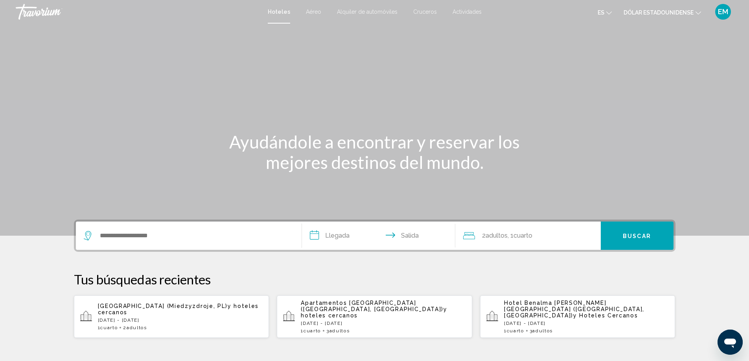
click at [693, 11] on font "Dólar estadounidense" at bounding box center [658, 12] width 70 height 6
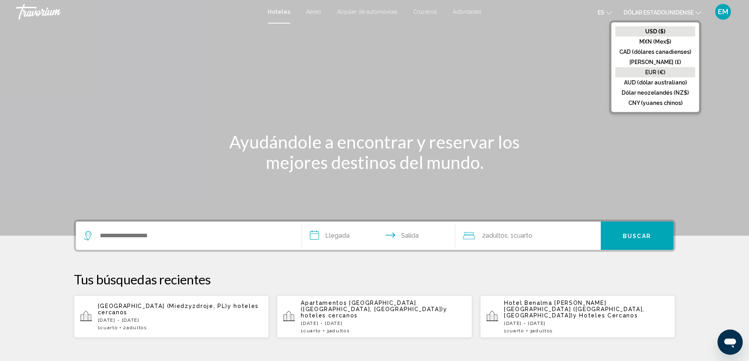
click at [658, 68] on button "EUR (€)" at bounding box center [655, 72] width 80 height 10
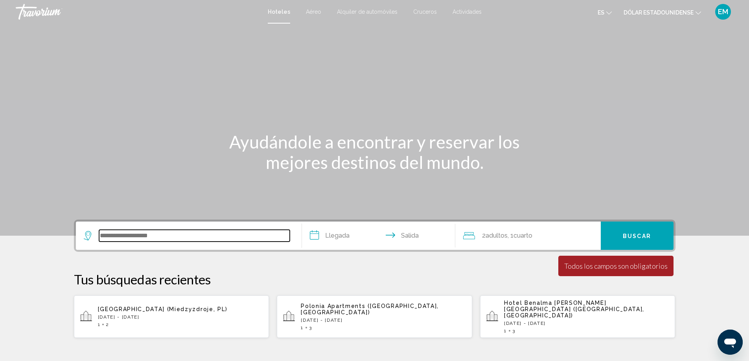
click at [128, 235] on input "Widget de búsqueda" at bounding box center [194, 236] width 191 height 12
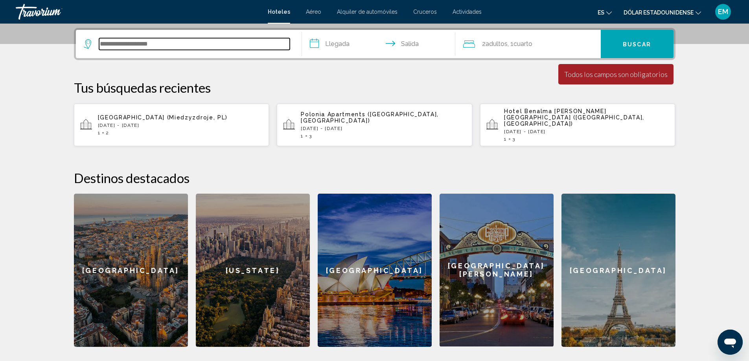
scroll to position [194, 0]
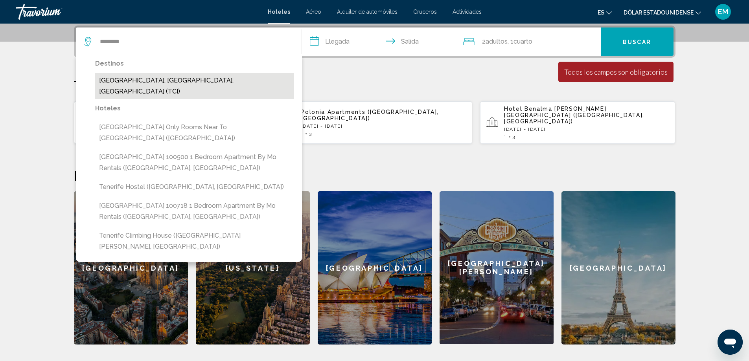
click at [147, 82] on button "[GEOGRAPHIC_DATA], [GEOGRAPHIC_DATA], [GEOGRAPHIC_DATA] (TCI)" at bounding box center [194, 86] width 199 height 26
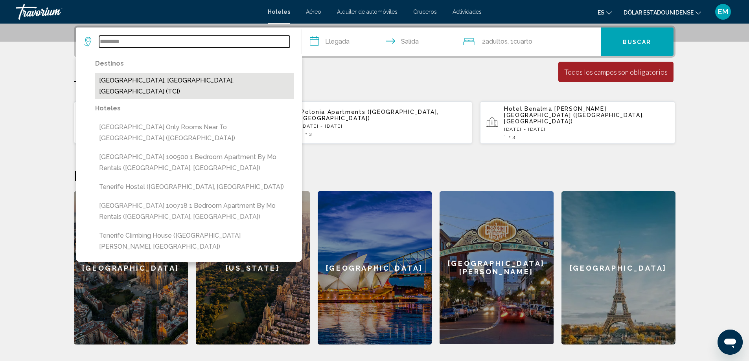
type input "**********"
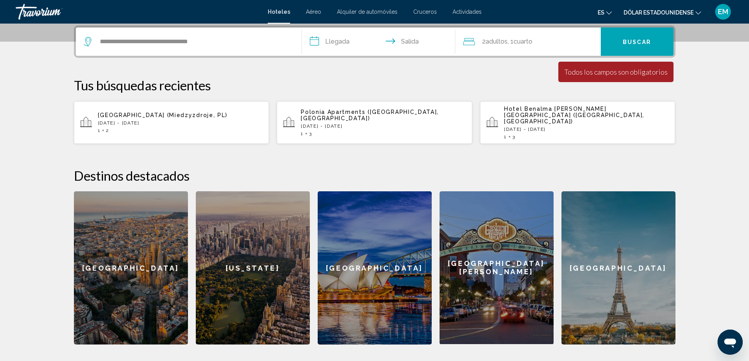
click at [324, 50] on input "**********" at bounding box center [380, 43] width 156 height 31
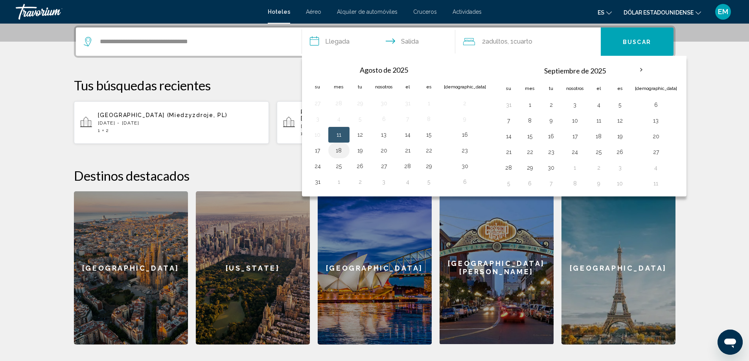
click at [338, 150] on button "18" at bounding box center [339, 150] width 13 height 11
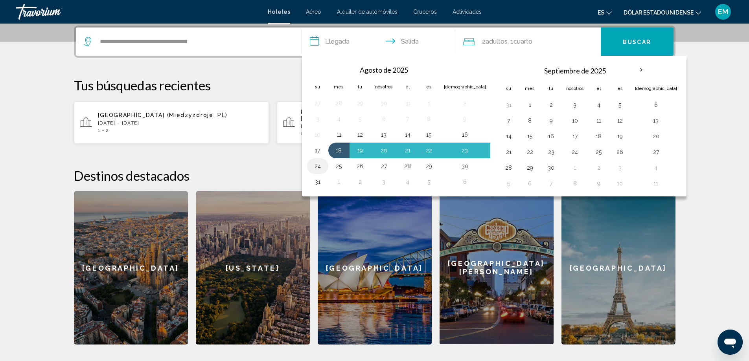
click at [319, 170] on button "24" at bounding box center [317, 166] width 13 height 11
type input "**********"
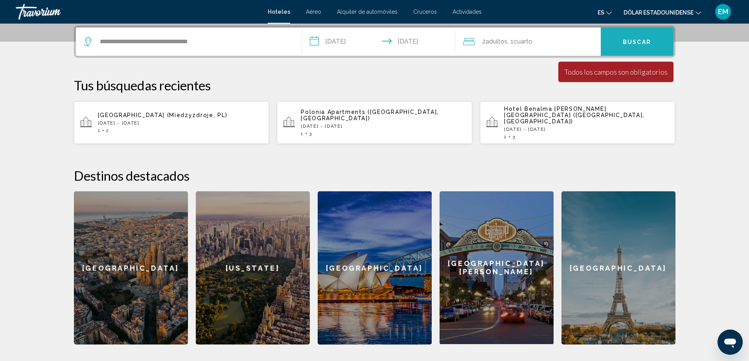
click at [647, 35] on button "Buscar" at bounding box center [637, 42] width 73 height 28
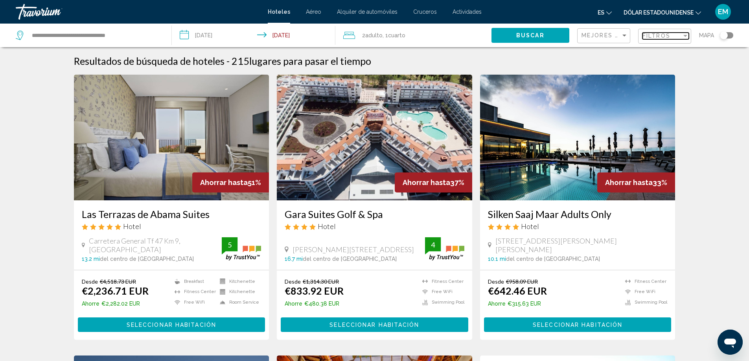
click at [686, 37] on div "Filter" at bounding box center [685, 36] width 4 height 2
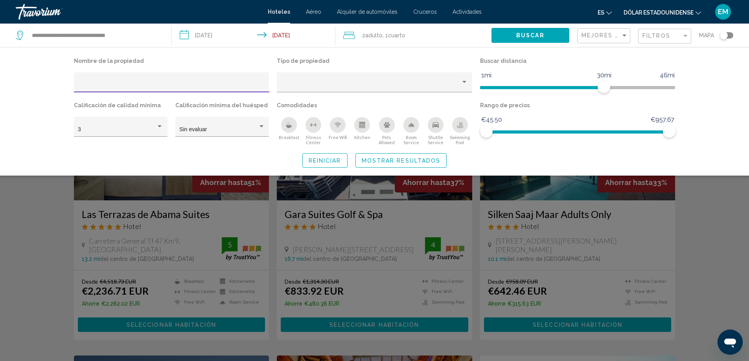
click at [623, 31] on div "Mejores descuentos" at bounding box center [604, 36] width 46 height 15
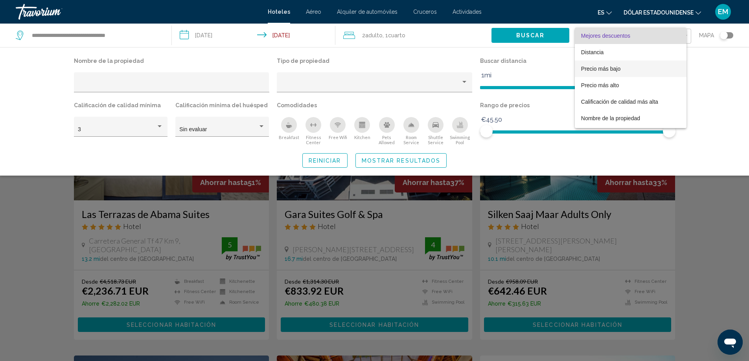
click at [614, 70] on font "Precio más bajo" at bounding box center [600, 69] width 39 height 6
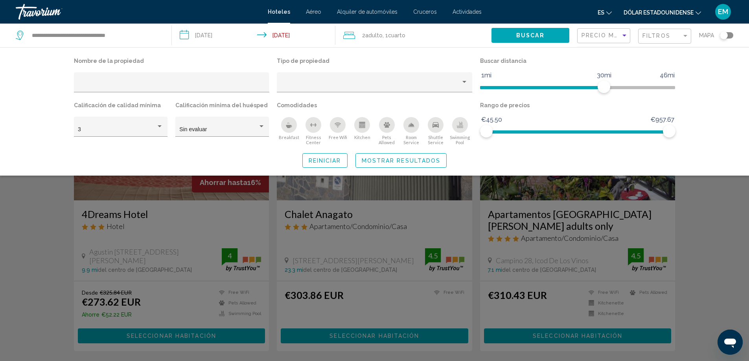
click at [739, 215] on div "Search widget" at bounding box center [374, 239] width 749 height 243
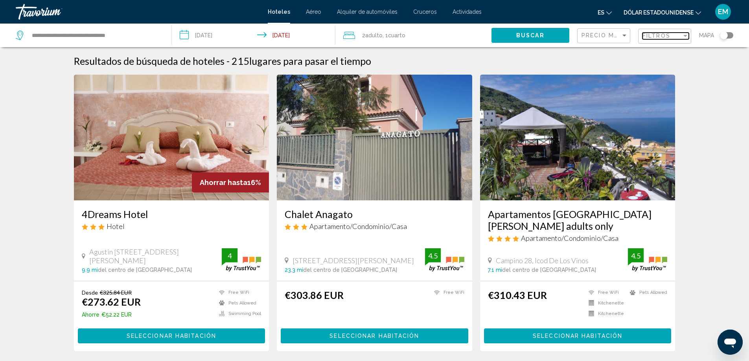
click at [669, 32] on div "Filtros" at bounding box center [665, 36] width 46 height 15
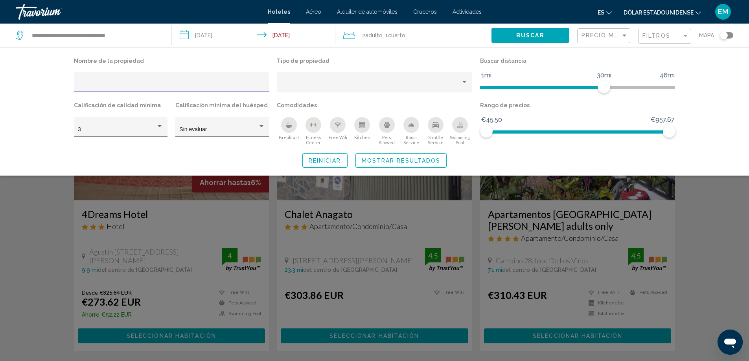
click at [732, 38] on button "Toggle map" at bounding box center [723, 35] width 19 height 7
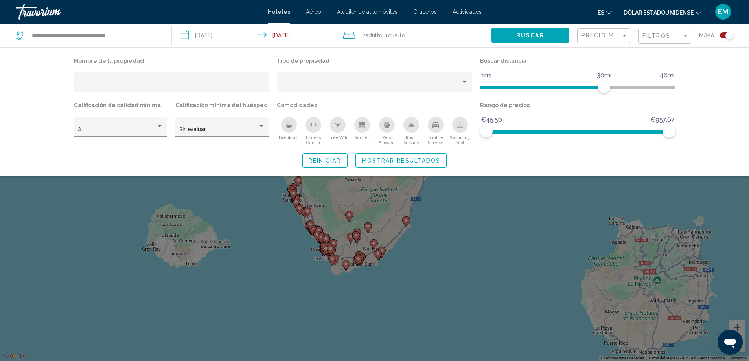
click at [534, 245] on div "Search widget" at bounding box center [374, 239] width 749 height 243
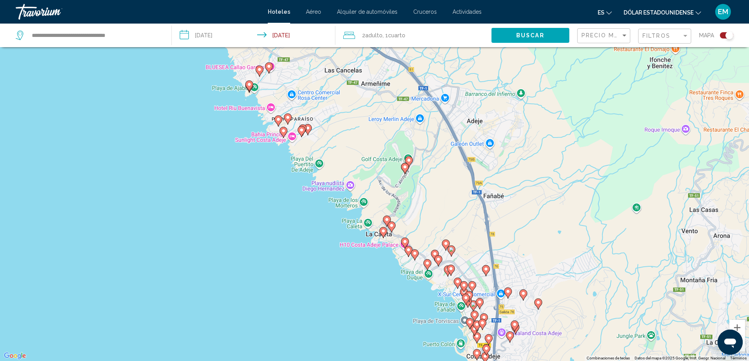
drag, startPoint x: 366, startPoint y: 289, endPoint x: 373, endPoint y: 226, distance: 63.2
click at [373, 226] on div "Para activar la función de arrastre con el teclado, pulsa Alt + Intro. Cuando h…" at bounding box center [374, 180] width 749 height 361
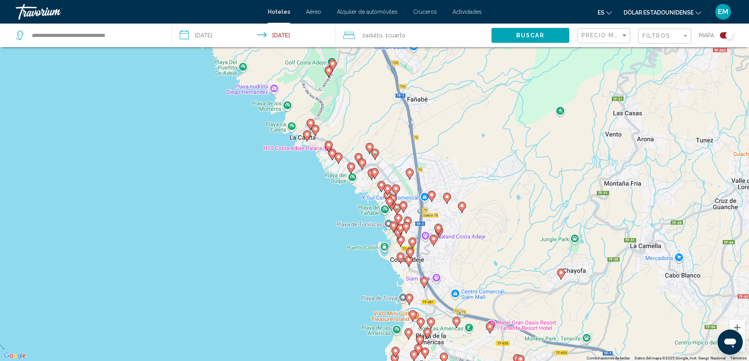
drag, startPoint x: 364, startPoint y: 210, endPoint x: 263, endPoint y: 118, distance: 136.3
click at [278, 119] on div "Para activar la función de arrastre con el teclado, pulsa Alt + Intro. Cuando h…" at bounding box center [374, 180] width 749 height 361
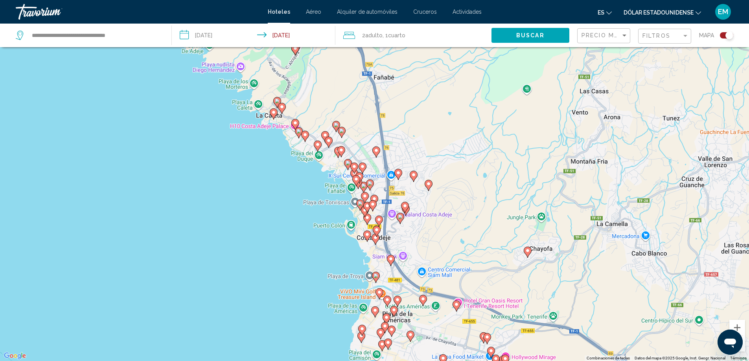
drag, startPoint x: 454, startPoint y: 232, endPoint x: 449, endPoint y: 215, distance: 17.9
click at [449, 215] on div "Para activar la función de arrastre con el teclado, pulsa Alt + Intro. Cuando h…" at bounding box center [374, 180] width 749 height 361
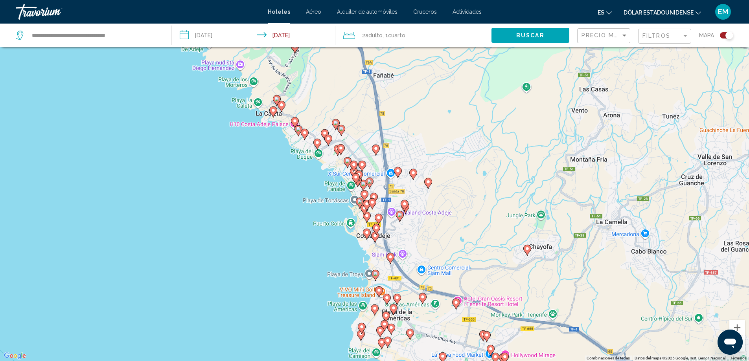
click at [366, 234] on image "Contenido principal" at bounding box center [366, 232] width 5 height 5
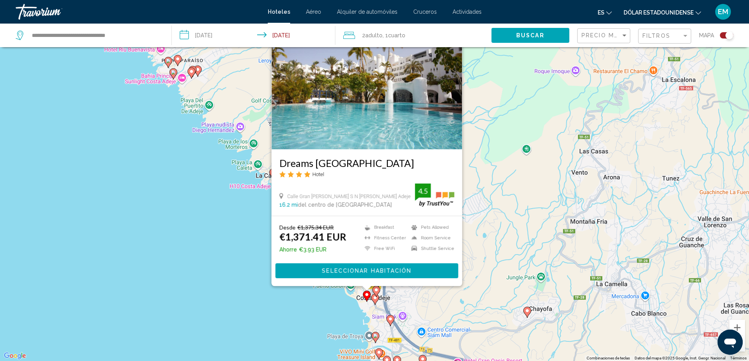
click at [375, 301] on icon "Contenido principal" at bounding box center [374, 299] width 7 height 10
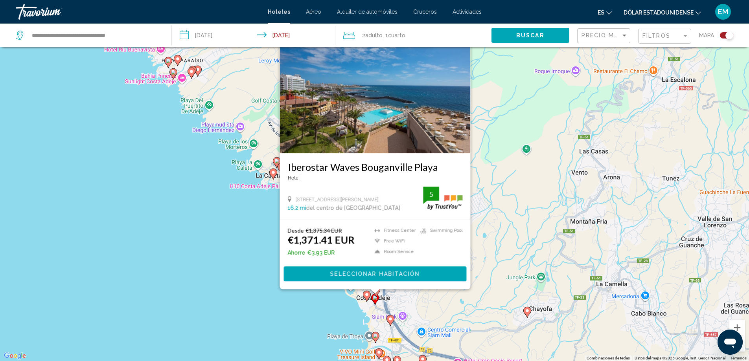
click at [390, 320] on image "Contenido principal" at bounding box center [390, 319] width 5 height 5
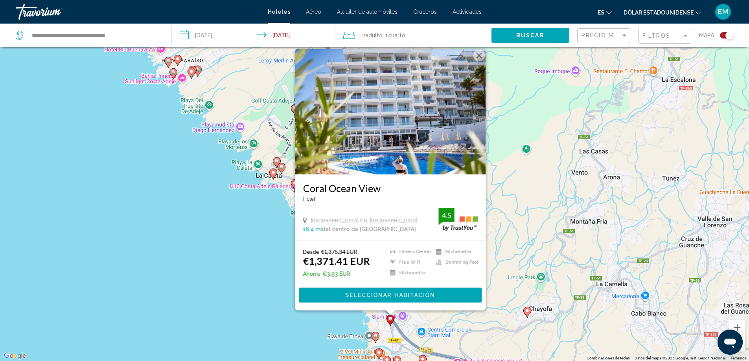
click at [375, 341] on icon "Contenido principal" at bounding box center [375, 337] width 7 height 10
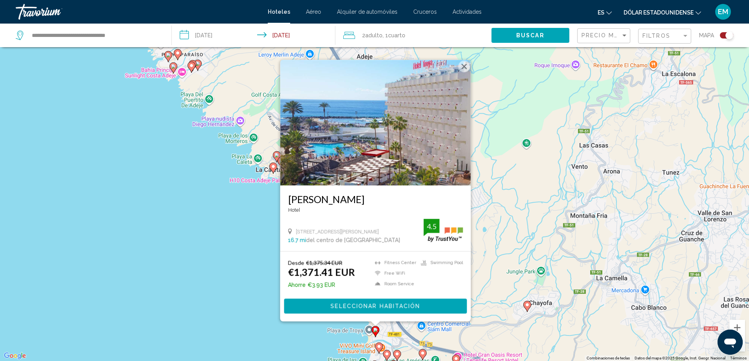
click at [462, 66] on button "Cerrar" at bounding box center [464, 67] width 12 height 12
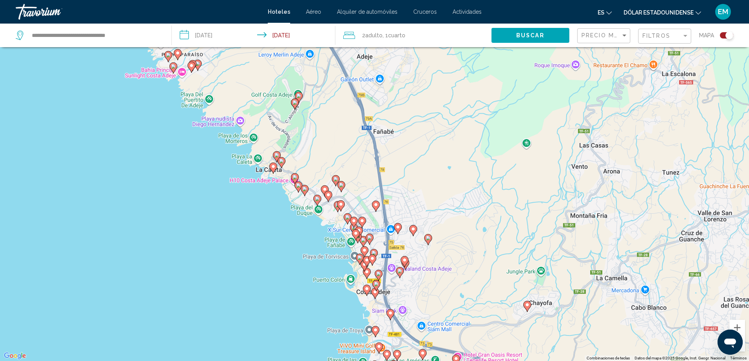
click at [375, 284] on image "Contenido principal" at bounding box center [376, 284] width 5 height 5
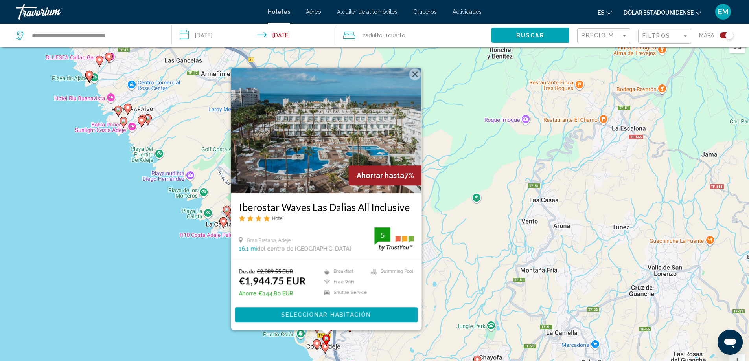
scroll to position [8, 0]
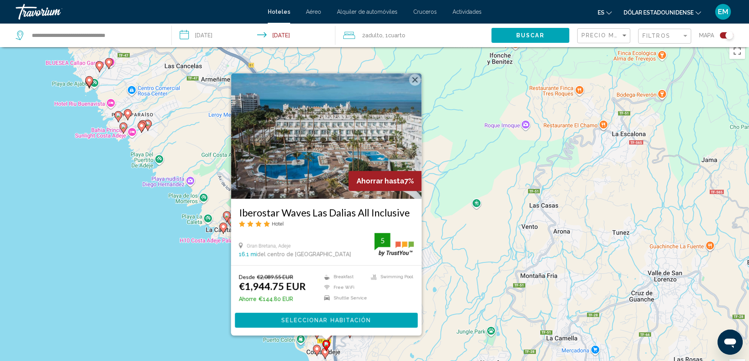
click at [415, 73] on div "Para activar la función de arrastre con el teclado, pulsa Alt + Intro. Cuando h…" at bounding box center [374, 219] width 749 height 361
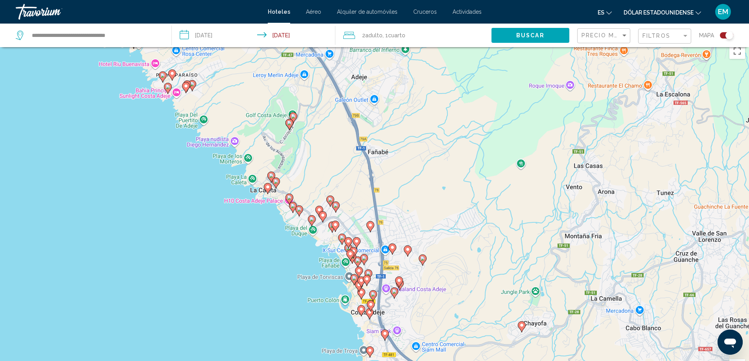
drag, startPoint x: 330, startPoint y: 314, endPoint x: 385, endPoint y: 236, distance: 95.4
click at [368, 254] on g "Contenido principal" at bounding box center [364, 259] width 8 height 11
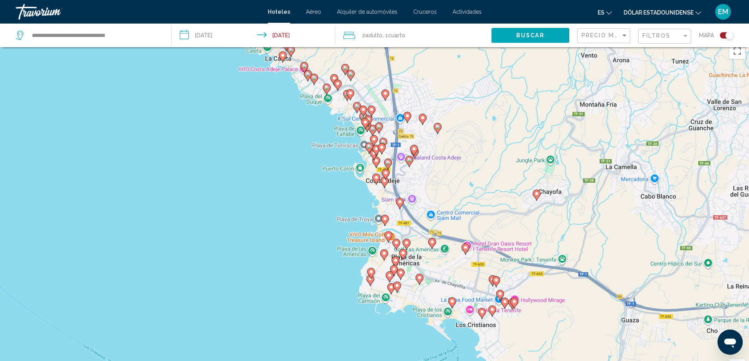
drag, startPoint x: 346, startPoint y: 272, endPoint x: 327, endPoint y: 199, distance: 76.0
click at [327, 196] on div "Para activar la función de arrastre con el teclado, pulsa Alt + Intro. Cuando h…" at bounding box center [374, 219] width 749 height 361
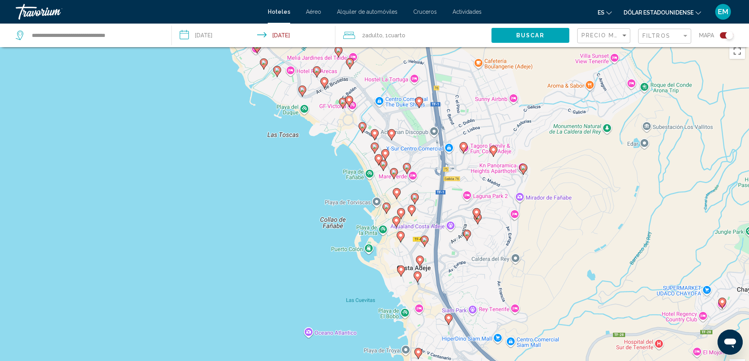
drag, startPoint x: 344, startPoint y: 190, endPoint x: 349, endPoint y: 290, distance: 100.0
click at [348, 291] on div "Para activar la función de arrastre con el teclado, pulsa Alt + Intro. Cuando h…" at bounding box center [374, 219] width 749 height 361
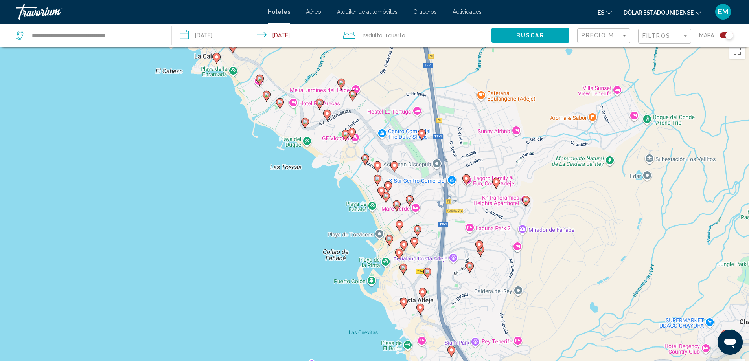
click at [390, 241] on image "Contenido principal" at bounding box center [389, 239] width 5 height 5
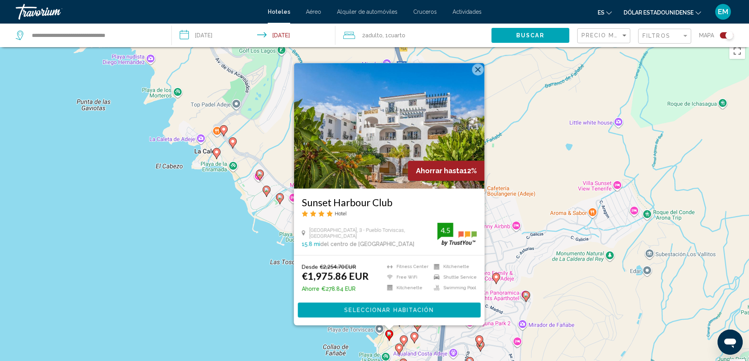
click at [480, 71] on button "Cerrar" at bounding box center [478, 70] width 12 height 12
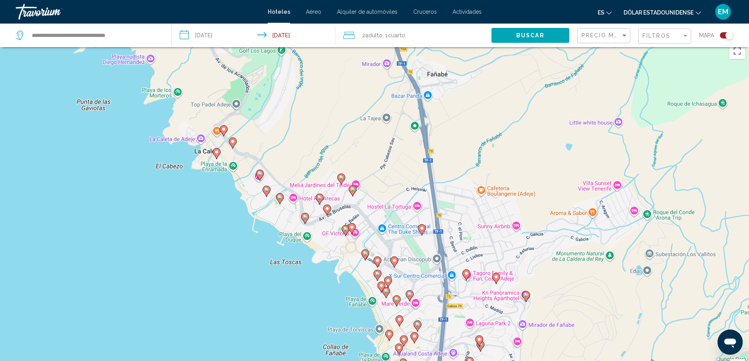
click at [399, 321] on image "Contenido principal" at bounding box center [399, 319] width 5 height 5
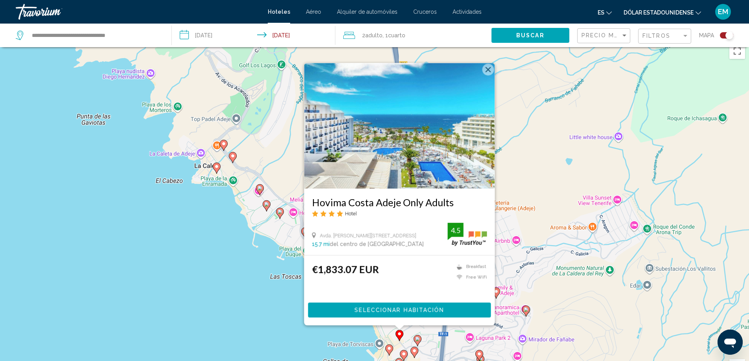
click at [486, 72] on button "Cerrar" at bounding box center [488, 70] width 12 height 12
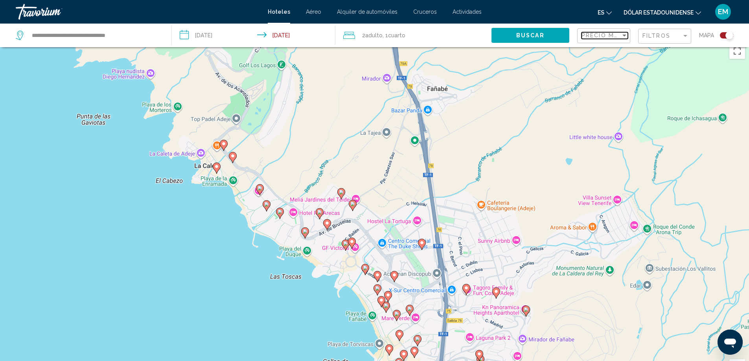
click at [621, 39] on mat-select "Precio más bajo" at bounding box center [604, 36] width 46 height 7
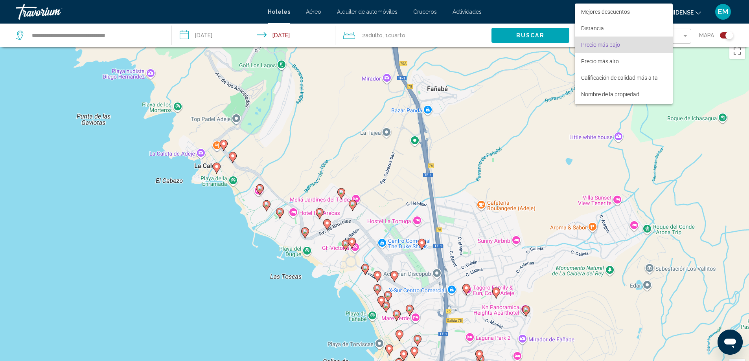
scroll to position [9, 0]
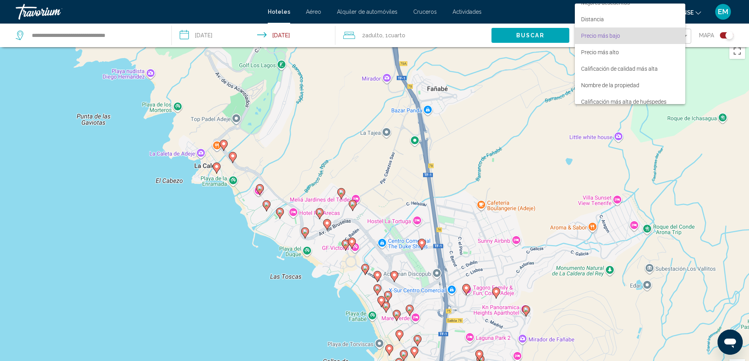
click at [622, 39] on span "Precio más bajo" at bounding box center [630, 36] width 98 height 17
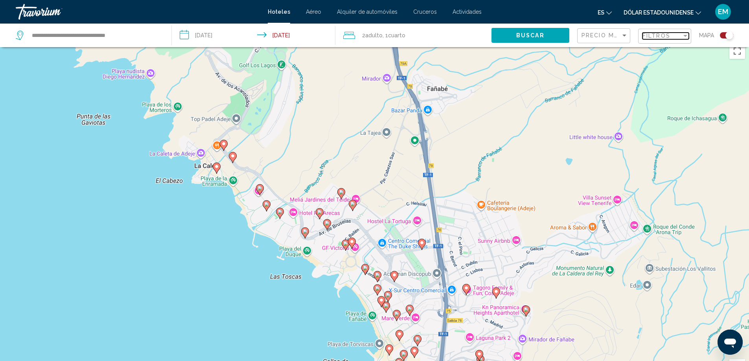
click at [674, 35] on div "Filtros" at bounding box center [661, 36] width 39 height 6
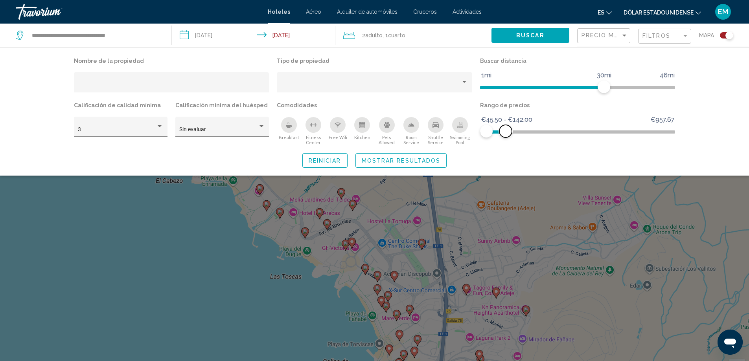
drag, startPoint x: 672, startPoint y: 133, endPoint x: 506, endPoint y: 157, distance: 168.1
click at [506, 157] on div "Nombre de la propiedad Tipo de propiedad Buscar distancia 1mi 46mi 30mi Calific…" at bounding box center [374, 111] width 633 height 112
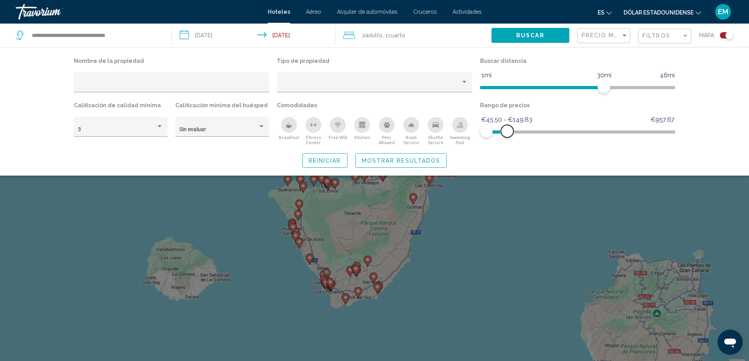
click at [507, 135] on span "Hotel Filters" at bounding box center [507, 131] width 13 height 13
click at [382, 161] on span "Mostrar resultados" at bounding box center [401, 161] width 79 height 6
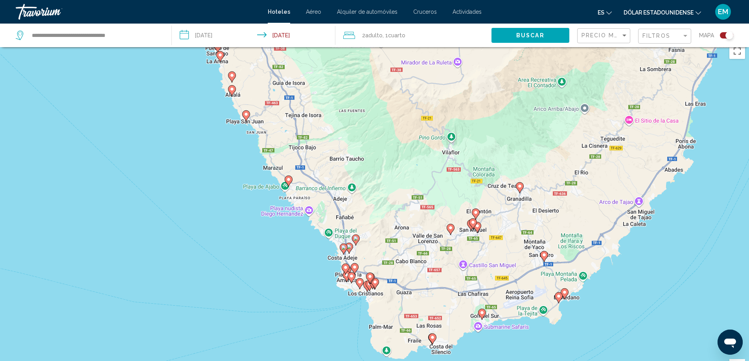
drag, startPoint x: 383, startPoint y: 302, endPoint x: 390, endPoint y: 212, distance: 90.7
click at [390, 212] on div "Para activar la función de arrastre con el teclado, pulsa Alt + Intro. Cuando h…" at bounding box center [374, 219] width 749 height 361
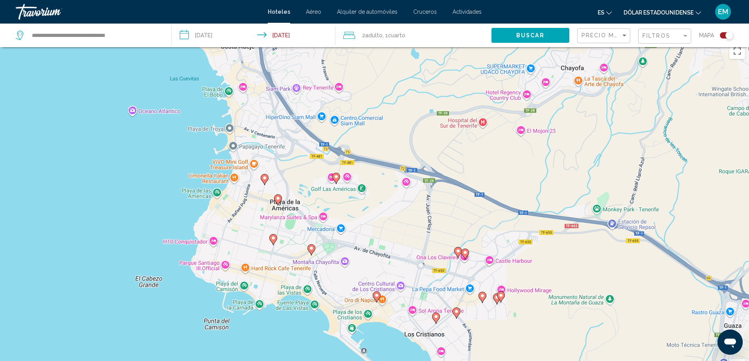
drag, startPoint x: 204, startPoint y: 265, endPoint x: 313, endPoint y: 272, distance: 108.4
click at [311, 274] on div "Para activar la función de arrastre con el teclado, pulsa Alt + Intro. Cuando h…" at bounding box center [374, 219] width 749 height 361
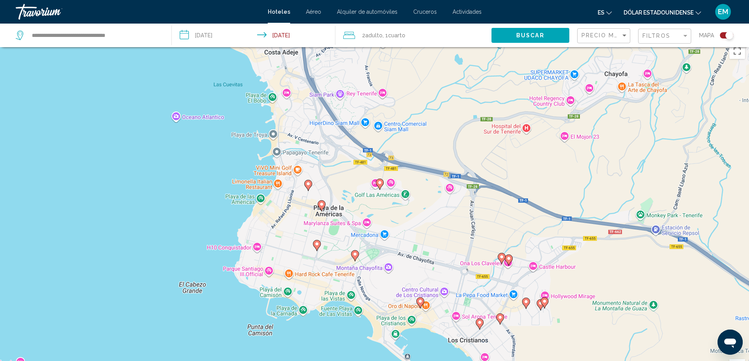
click at [308, 191] on icon "Contenido principal" at bounding box center [308, 185] width 8 height 11
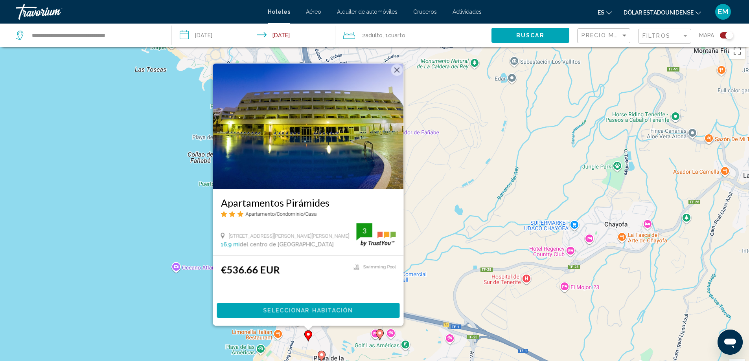
click at [399, 73] on button "Cerrar" at bounding box center [397, 70] width 12 height 12
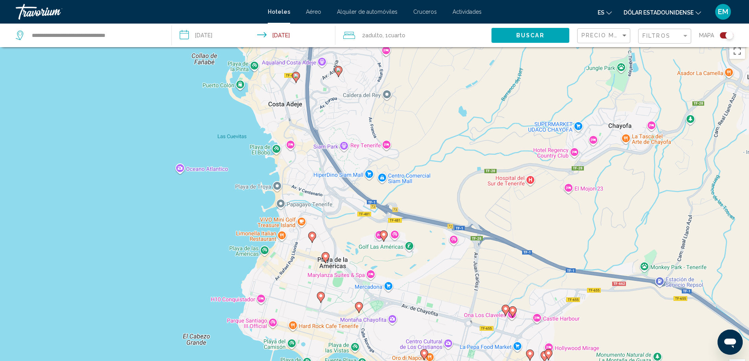
drag, startPoint x: 342, startPoint y: 292, endPoint x: 343, endPoint y: 209, distance: 82.6
click at [343, 209] on div "Para activar la función de arrastre con el teclado, pulsa Alt + Intro. Cuando h…" at bounding box center [374, 219] width 749 height 361
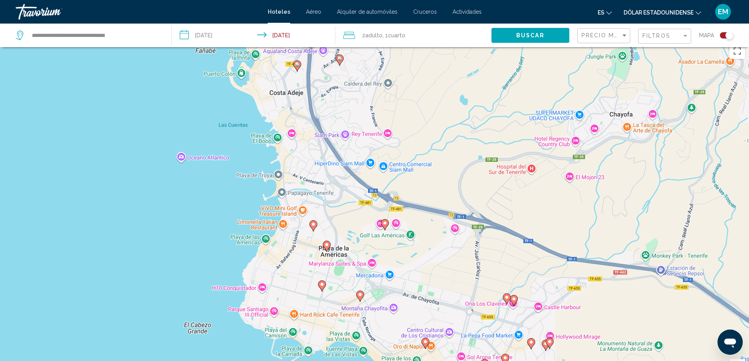
click at [327, 246] on image "Contenido principal" at bounding box center [326, 245] width 5 height 5
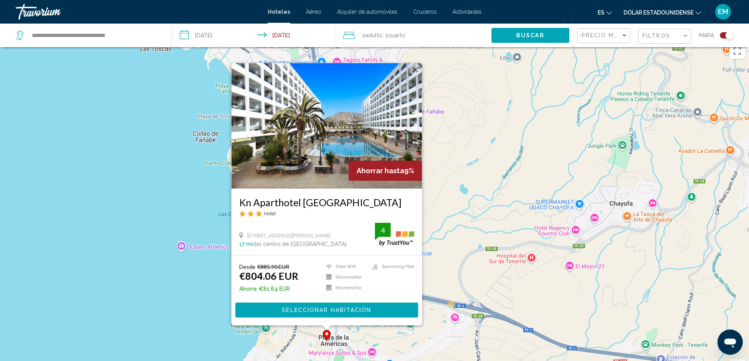
click at [413, 71] on button "Cerrar" at bounding box center [415, 70] width 12 height 12
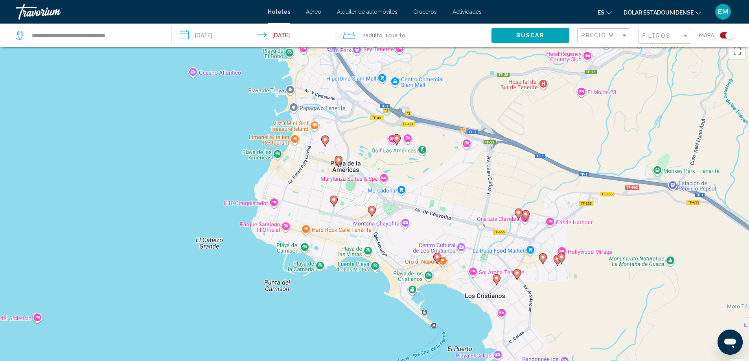
drag, startPoint x: 296, startPoint y: 303, endPoint x: 306, endPoint y: 132, distance: 171.7
click at [306, 132] on div "Para activar la función de arrastre con el teclado, pulsa Alt + Intro. Cuando h…" at bounding box center [374, 219] width 749 height 361
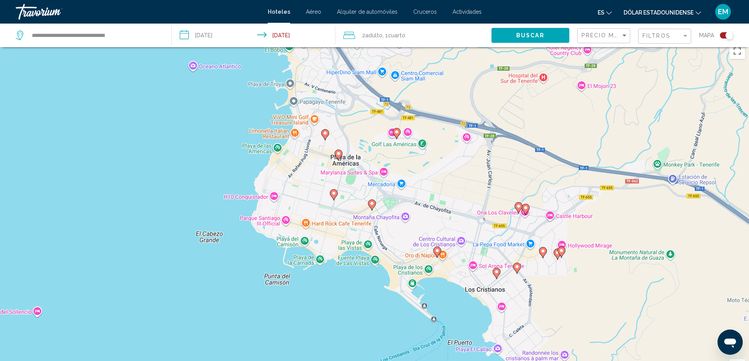
click at [335, 195] on image "Contenido principal" at bounding box center [333, 193] width 5 height 5
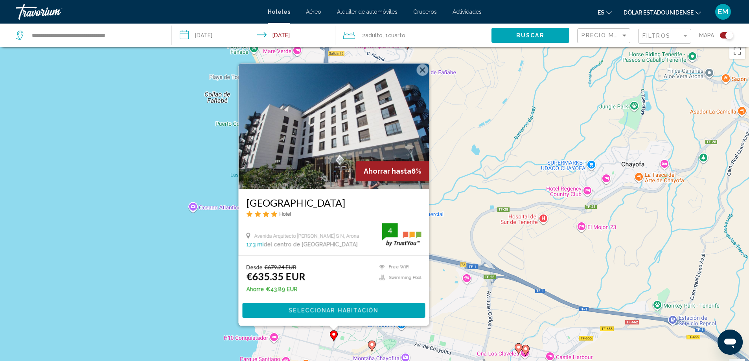
click at [426, 70] on button "Cerrar" at bounding box center [422, 70] width 12 height 12
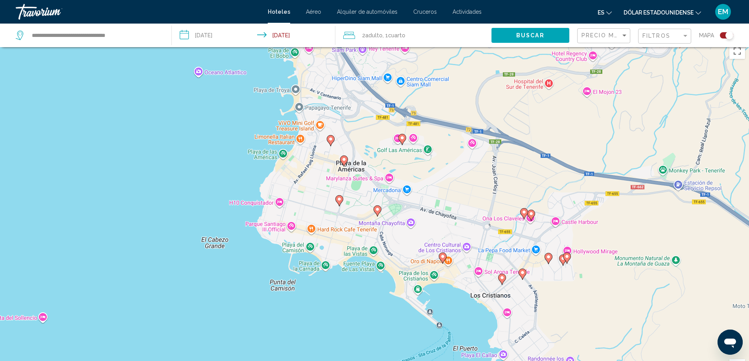
drag, startPoint x: 346, startPoint y: 339, endPoint x: 351, endPoint y: 203, distance: 136.1
click at [351, 203] on div "Para activar la función de arrastre con el teclado, pulsa Alt + Intro. Cuando h…" at bounding box center [374, 219] width 749 height 361
click at [377, 213] on icon "Contenido principal" at bounding box center [377, 211] width 7 height 10
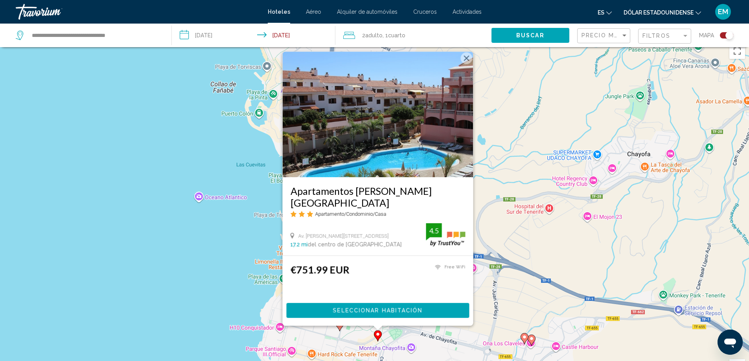
click at [467, 64] on button "Cerrar" at bounding box center [466, 58] width 12 height 12
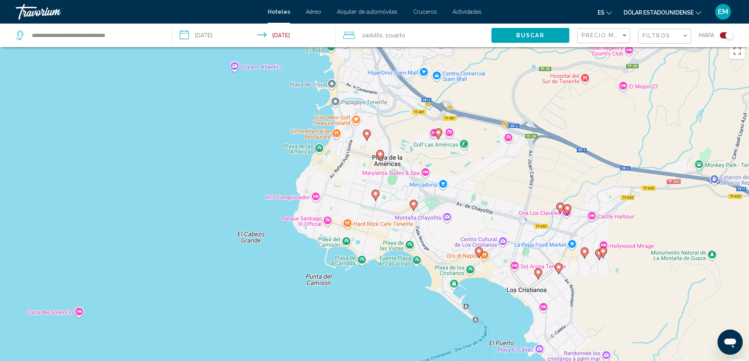
drag, startPoint x: 393, startPoint y: 304, endPoint x: 429, endPoint y: 174, distance: 135.0
click at [429, 174] on div "Para activar la función de arrastre con el teclado, pulsa Alt + Intro. Cuando h…" at bounding box center [374, 219] width 749 height 361
click at [477, 252] on image "Contenido principal" at bounding box center [478, 251] width 5 height 5
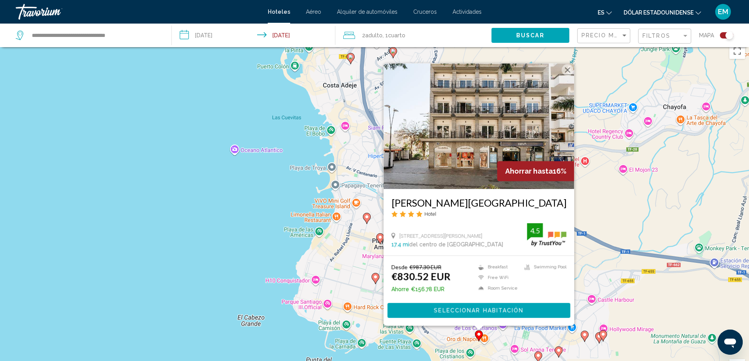
click at [567, 72] on button "Cerrar" at bounding box center [567, 70] width 12 height 12
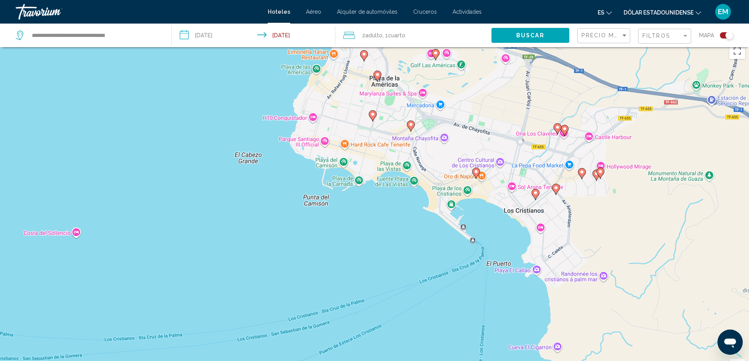
drag, startPoint x: 521, startPoint y: 310, endPoint x: 526, endPoint y: 174, distance: 136.1
click at [518, 151] on div "Para activar la función de arrastre con el teclado, pulsa Alt + Intro. Cuando h…" at bounding box center [374, 219] width 749 height 361
click at [535, 196] on icon "Contenido principal" at bounding box center [535, 194] width 7 height 10
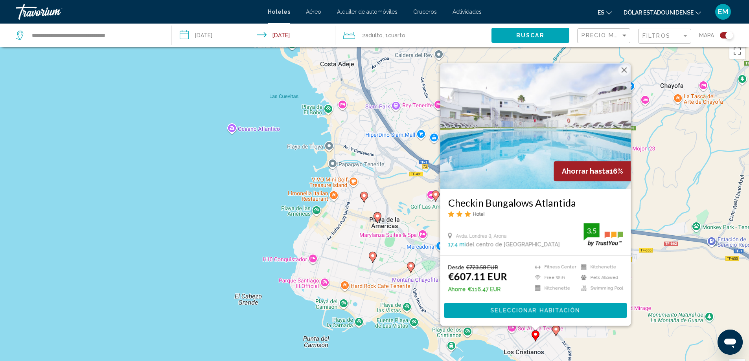
click at [625, 68] on button "Cerrar" at bounding box center [624, 70] width 12 height 12
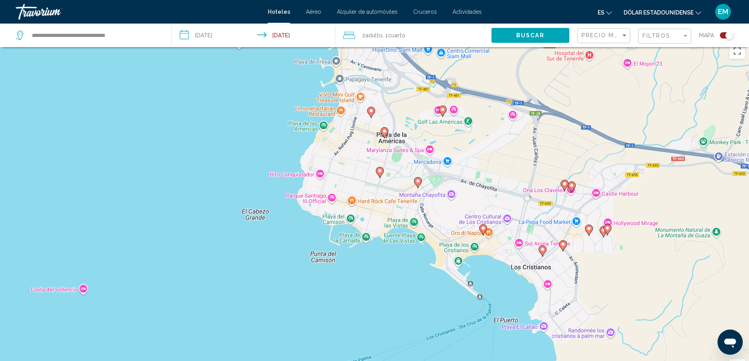
drag, startPoint x: 552, startPoint y: 292, endPoint x: 558, endPoint y: 165, distance: 127.9
click at [558, 165] on div "Para activar la función de arrastre con el teclado, pulsa Alt + Intro. Cuando h…" at bounding box center [374, 219] width 749 height 361
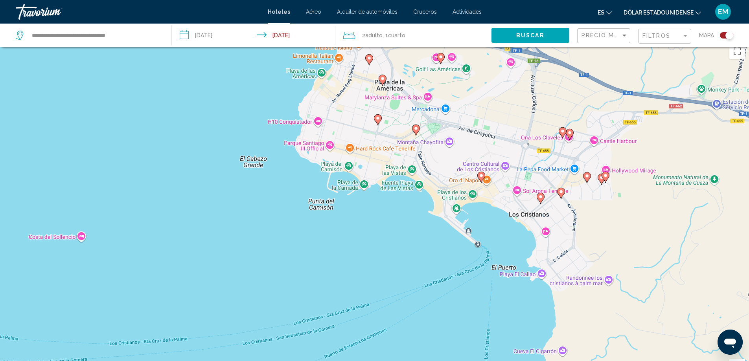
click at [562, 192] on image "Contenido principal" at bounding box center [561, 191] width 5 height 5
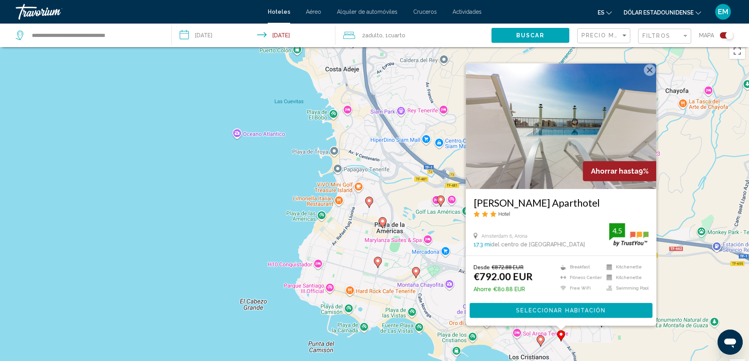
click at [646, 72] on button "Cerrar" at bounding box center [650, 70] width 12 height 12
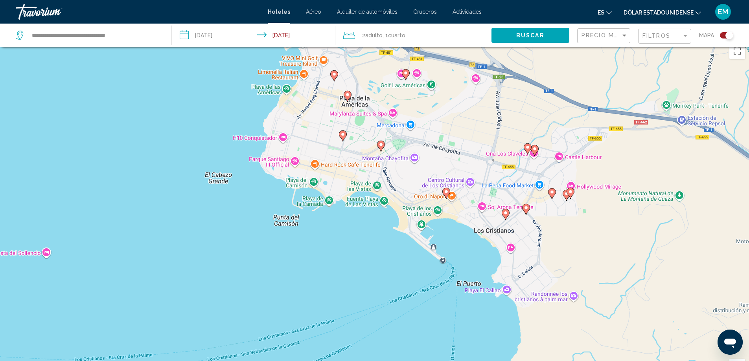
drag, startPoint x: 600, startPoint y: 296, endPoint x: 565, endPoint y: 169, distance: 132.1
click at [565, 169] on div "Para activar la función de arrastre con el teclado, pulsa Alt + Intro. Cuando h…" at bounding box center [374, 219] width 749 height 361
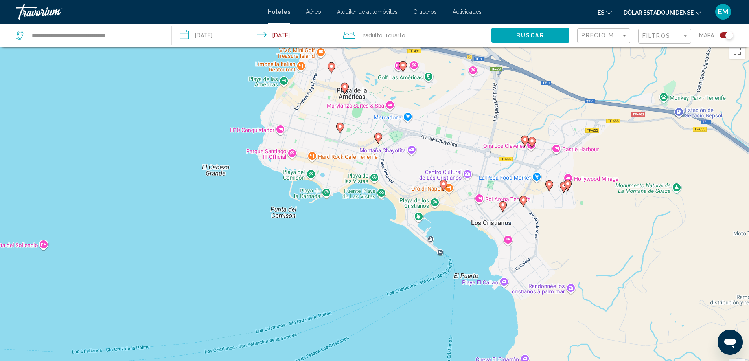
click at [525, 204] on icon "Contenido principal" at bounding box center [523, 201] width 8 height 11
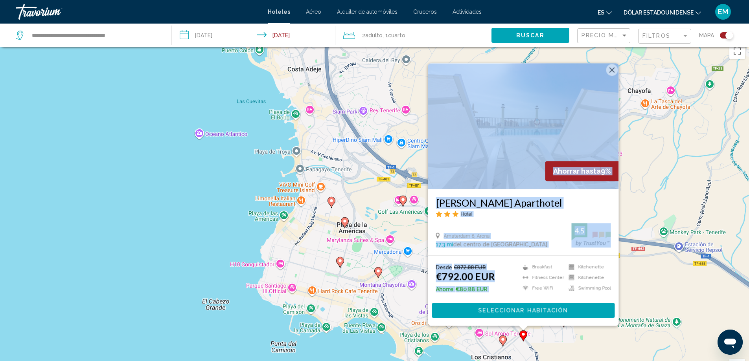
drag, startPoint x: 518, startPoint y: 270, endPoint x: 517, endPoint y: 193, distance: 76.7
click at [519, 177] on div "Ahorrar hasta 9% [PERSON_NAME] Aparthotel Hotel [GEOGRAPHIC_DATA] 6, Arona 17.3…" at bounding box center [523, 194] width 191 height 263
click at [666, 332] on div "Para activar la función de arrastre con el teclado, pulsa Alt + Intro. Cuando h…" at bounding box center [374, 219] width 749 height 361
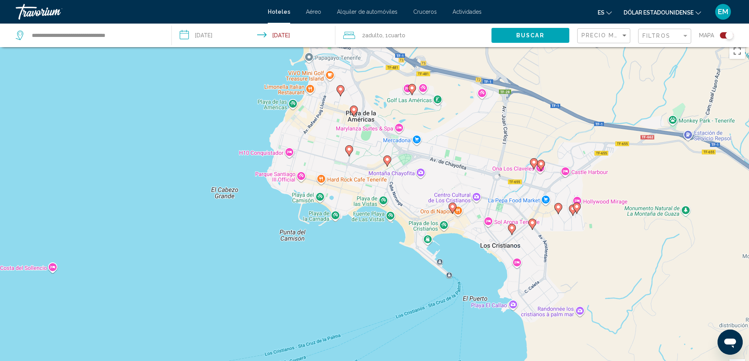
drag, startPoint x: 545, startPoint y: 310, endPoint x: 554, endPoint y: 227, distance: 83.4
click at [554, 227] on div "Para activar la función de arrastre con el teclado, pulsa Alt + Intro. Cuando h…" at bounding box center [374, 219] width 749 height 361
click at [532, 222] on image "Contenido principal" at bounding box center [532, 223] width 5 height 5
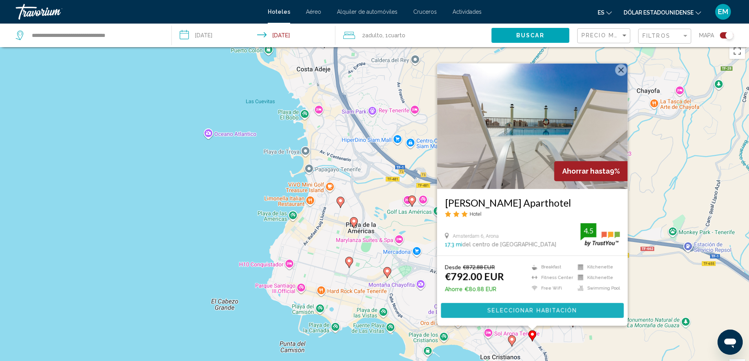
click at [542, 308] on span "Seleccionar habitación" at bounding box center [532, 311] width 90 height 6
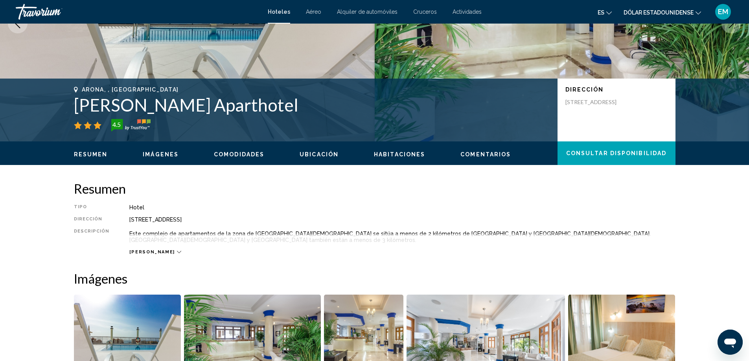
scroll to position [157, 0]
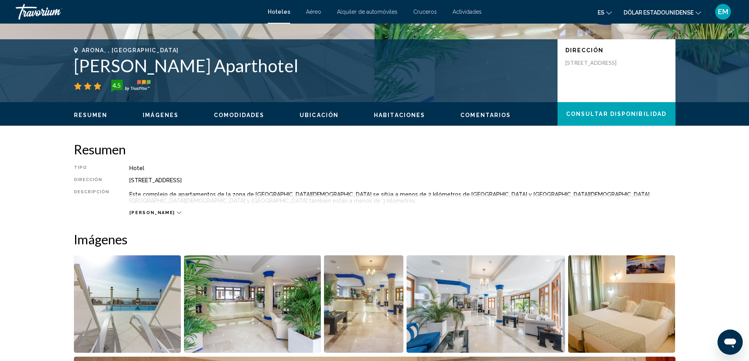
click at [147, 215] on button "[PERSON_NAME]" at bounding box center [155, 213] width 52 height 6
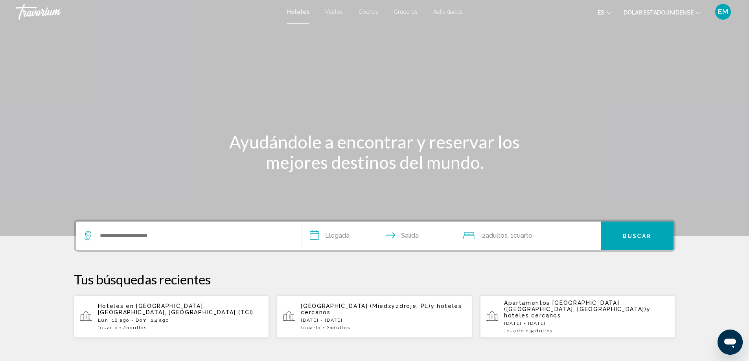
click at [163, 230] on div "Widget de búsqueda" at bounding box center [189, 236] width 210 height 28
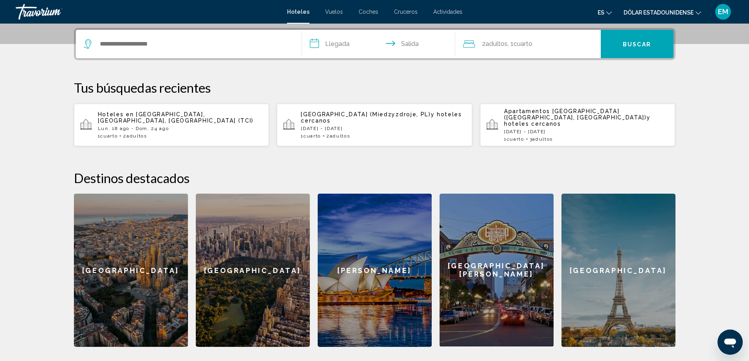
scroll to position [194, 0]
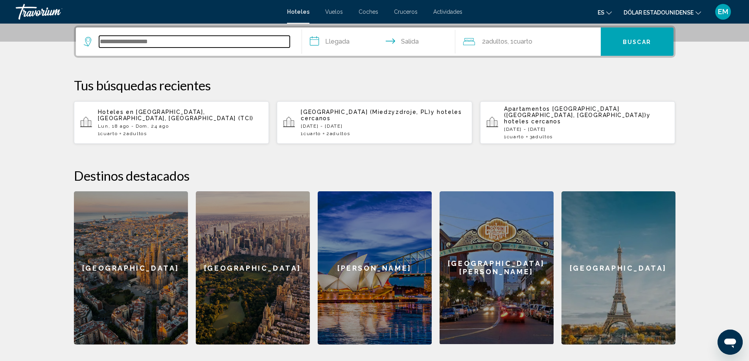
click at [140, 40] on input "Widget de búsqueda" at bounding box center [194, 42] width 191 height 12
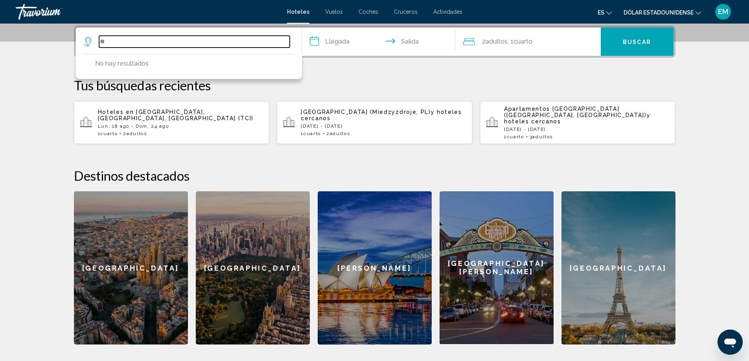
type input "*"
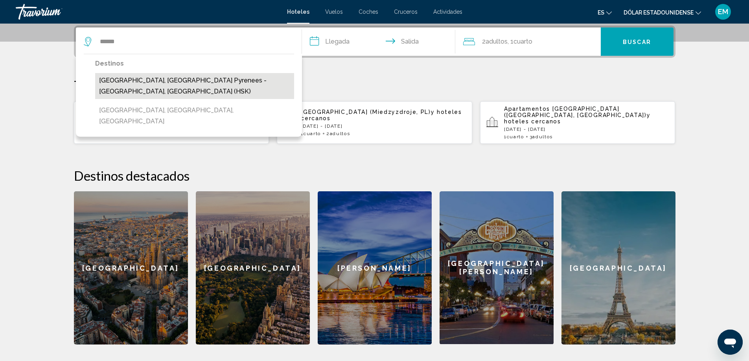
click at [159, 84] on button "Huesca, Aragon Pyrenees - Huesca, Spain (HSK)" at bounding box center [194, 86] width 199 height 26
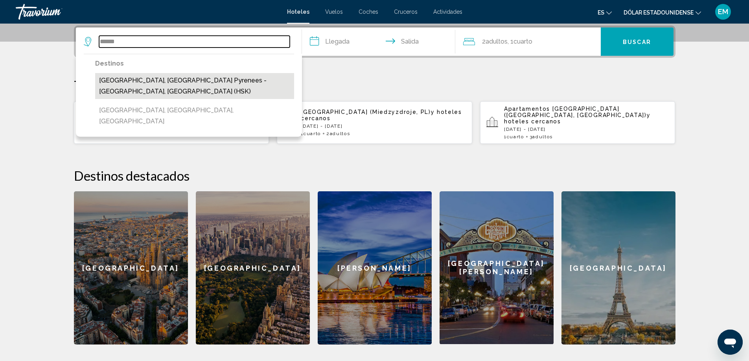
type input "**********"
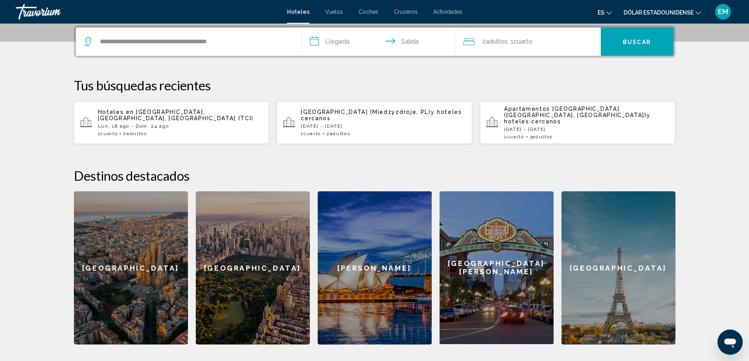
click at [341, 43] on input "**********" at bounding box center [380, 43] width 156 height 31
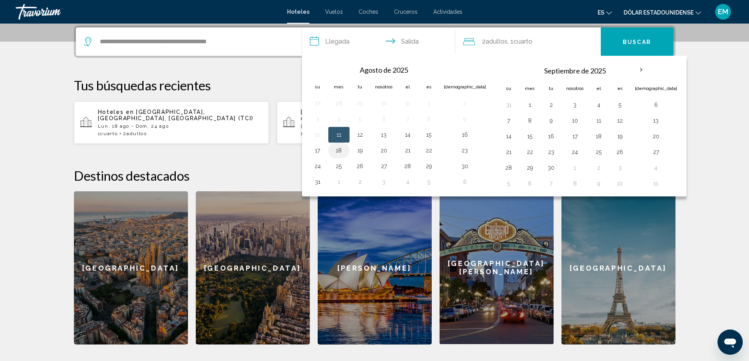
click at [341, 151] on button "18" at bounding box center [339, 150] width 13 height 11
click at [412, 151] on button "21" at bounding box center [407, 150] width 13 height 11
type input "**********"
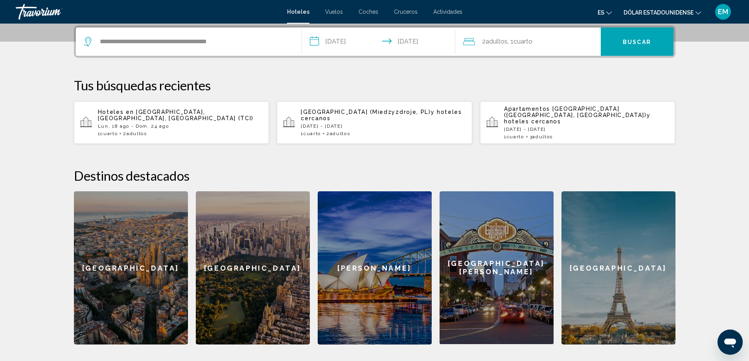
click at [533, 48] on div "2 adultos Adulto , 1 Cuarto habitaciones" at bounding box center [532, 42] width 138 height 28
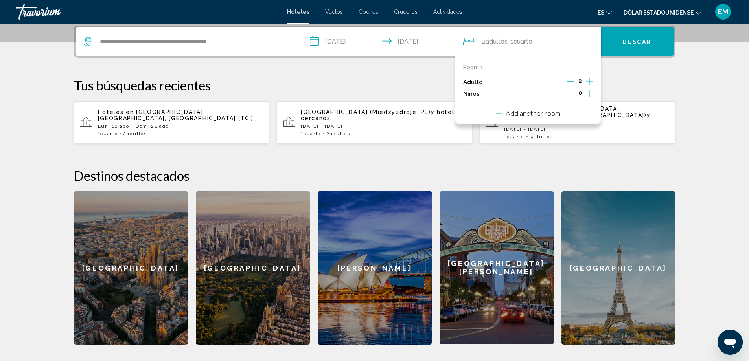
click at [589, 83] on icon "Increment adults" at bounding box center [589, 81] width 7 height 7
click at [574, 79] on icon "Decrement adults" at bounding box center [570, 81] width 7 height 7
click at [574, 79] on icon "Decrement adults" at bounding box center [571, 81] width 7 height 7
click at [509, 114] on p "Add another room" at bounding box center [533, 113] width 55 height 9
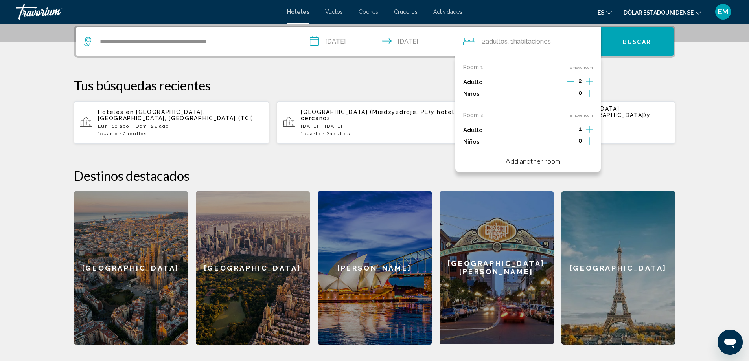
click at [589, 85] on icon "Increment adults" at bounding box center [589, 81] width 7 height 7
click at [653, 40] on button "Buscar" at bounding box center [637, 42] width 73 height 28
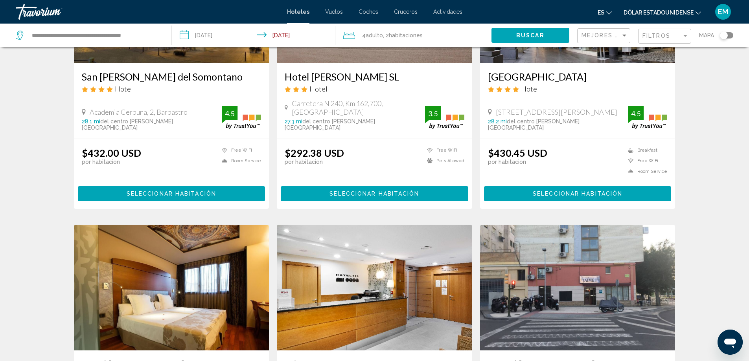
scroll to position [333, 0]
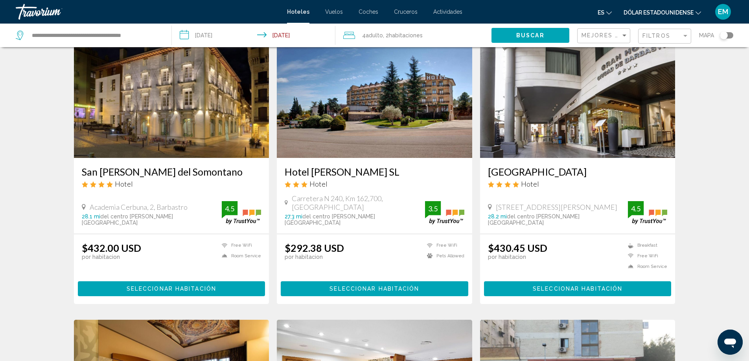
click at [193, 286] on span "Seleccionar habitación" at bounding box center [172, 289] width 90 height 6
